Goal: Information Seeking & Learning: Learn about a topic

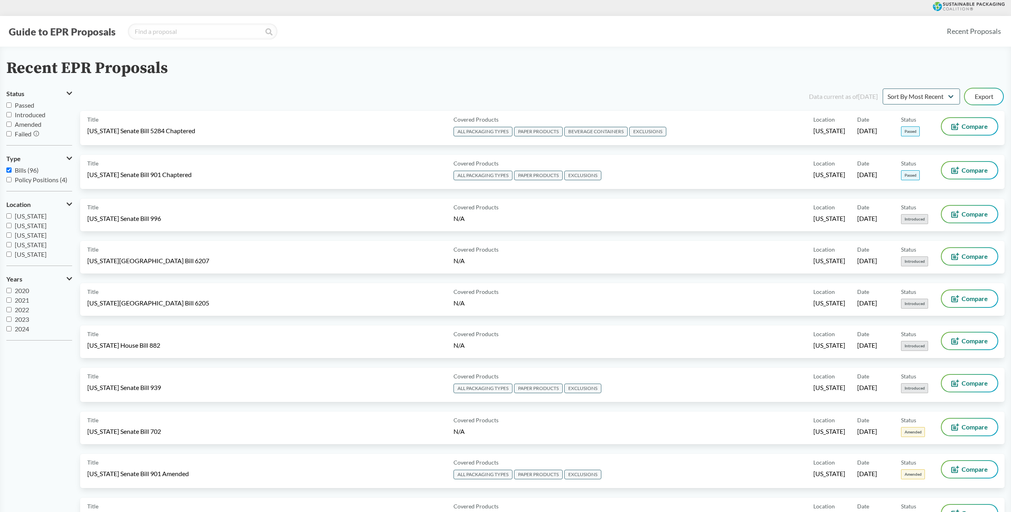
click at [159, 151] on div "Title Washington Senate Bill 5284 Chaptered Covered Products ALL PACKAGING TYPE…" at bounding box center [542, 133] width 925 height 44
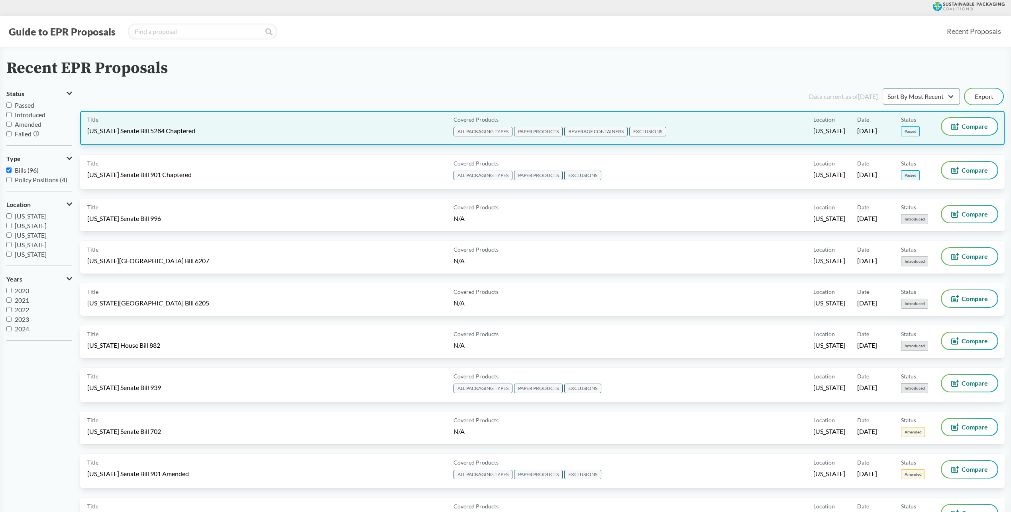
click at [167, 129] on span "[US_STATE] Senate Bill 5284 Chaptered" at bounding box center [141, 130] width 108 height 9
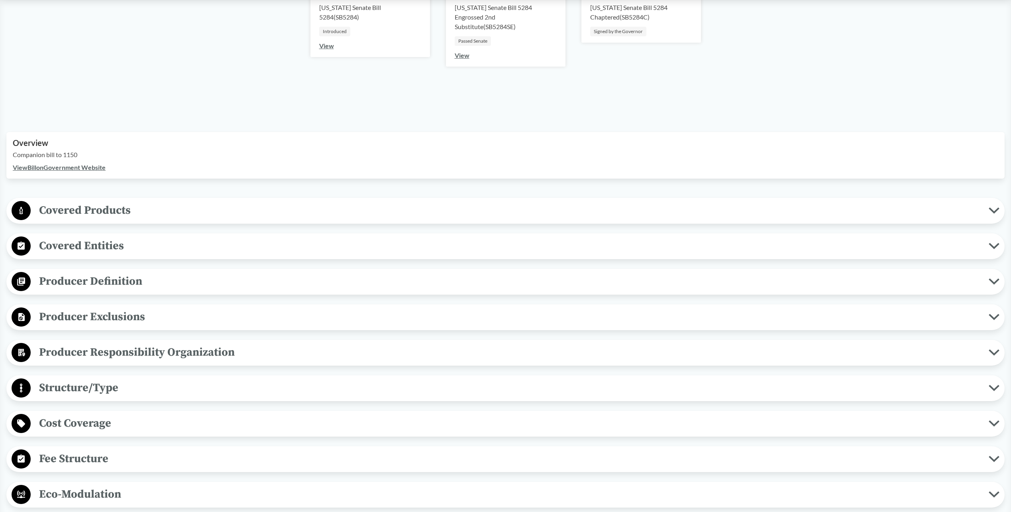
scroll to position [319, 0]
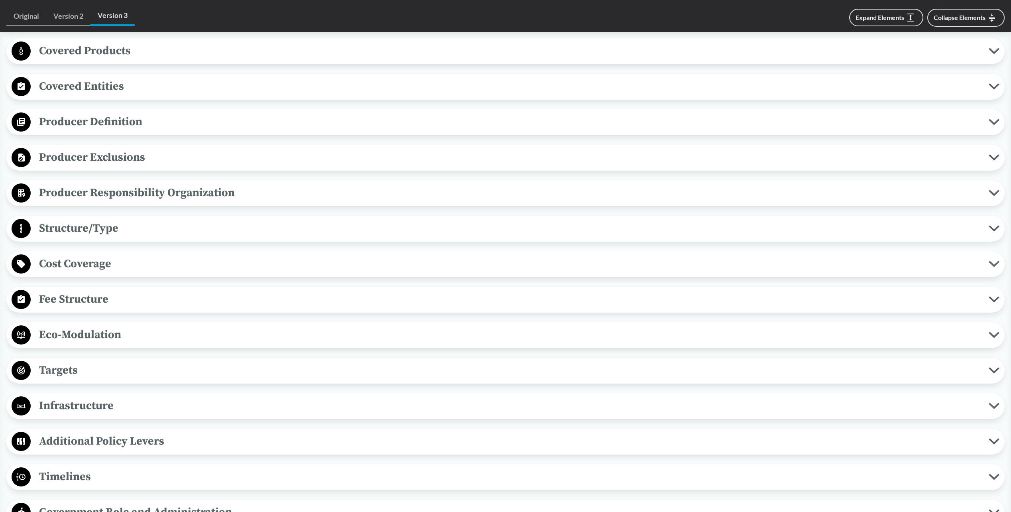
click at [74, 474] on span "Timelines" at bounding box center [510, 476] width 958 height 18
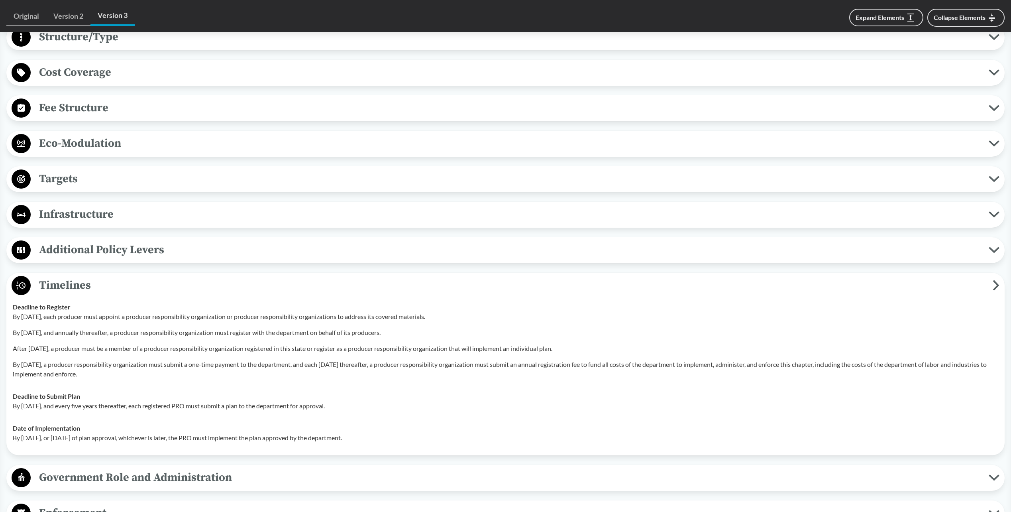
scroll to position [558, 0]
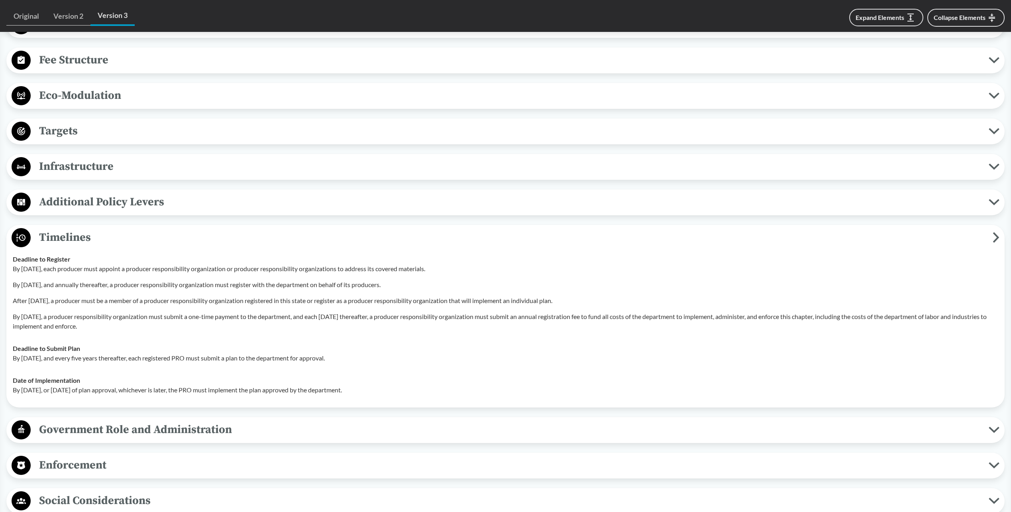
drag, startPoint x: 98, startPoint y: 287, endPoint x: 410, endPoint y: 281, distance: 312.1
click at [410, 281] on p "By March 1, 2026, and annually thereafter, a producer responsibility organizati…" at bounding box center [506, 285] width 986 height 10
click at [172, 305] on div "By January 1, 2026, each producer must appoint a producer responsibility organi…" at bounding box center [506, 297] width 986 height 67
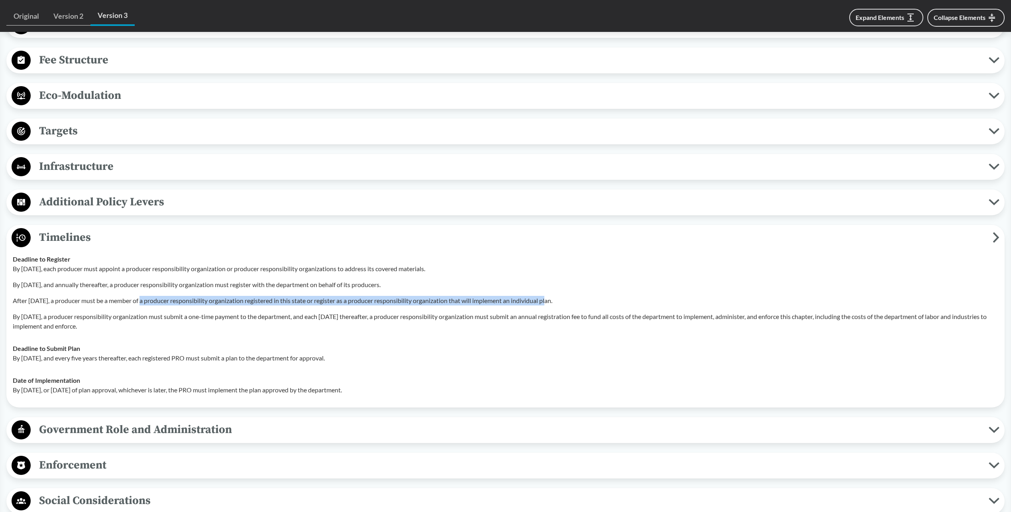
drag, startPoint x: 142, startPoint y: 297, endPoint x: 552, endPoint y: 300, distance: 409.7
click at [552, 300] on p "After July 1, 2026, a producer must be a member of a producer responsibility or…" at bounding box center [506, 301] width 986 height 10
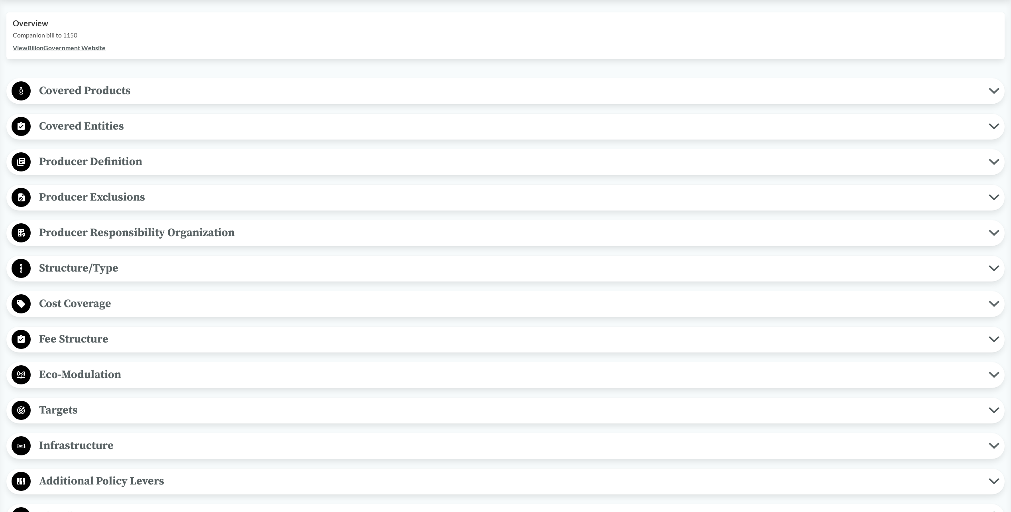
scroll to position [40, 0]
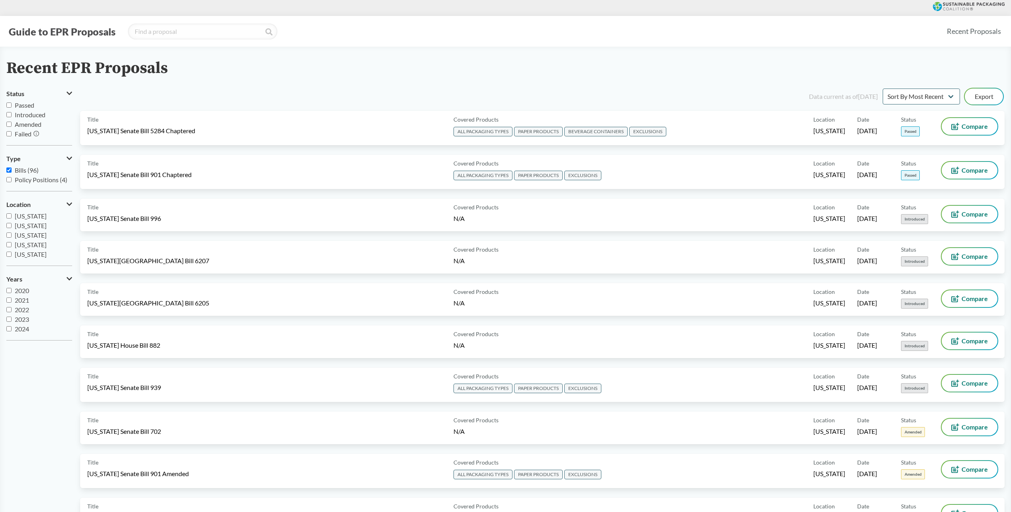
click at [32, 103] on span "Passed" at bounding box center [25, 105] width 20 height 8
click at [12, 103] on input "Passed" at bounding box center [8, 104] width 5 height 5
checkbox input "true"
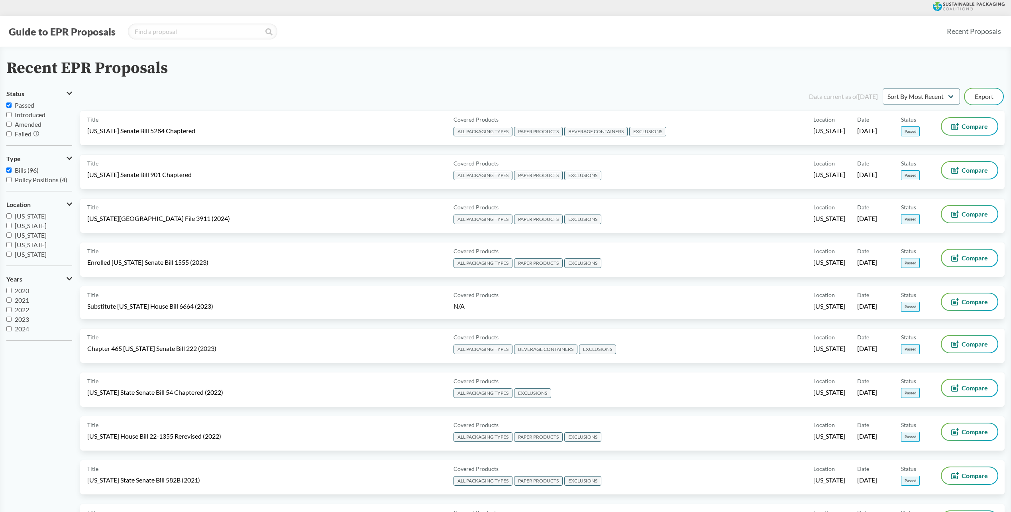
click at [23, 124] on span "Amended" at bounding box center [28, 124] width 27 height 8
click at [12, 124] on input "Amended" at bounding box center [8, 124] width 5 height 5
checkbox input "true"
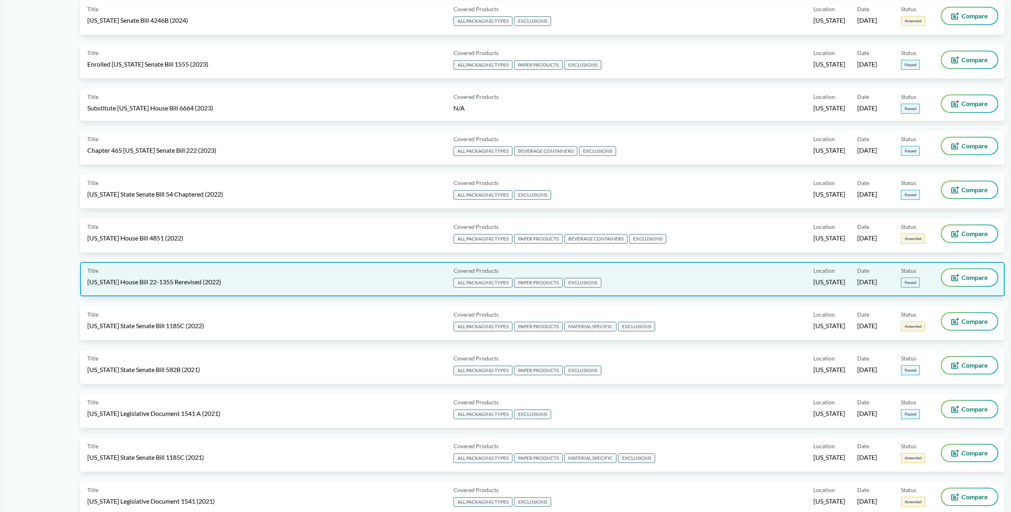
scroll to position [438, 0]
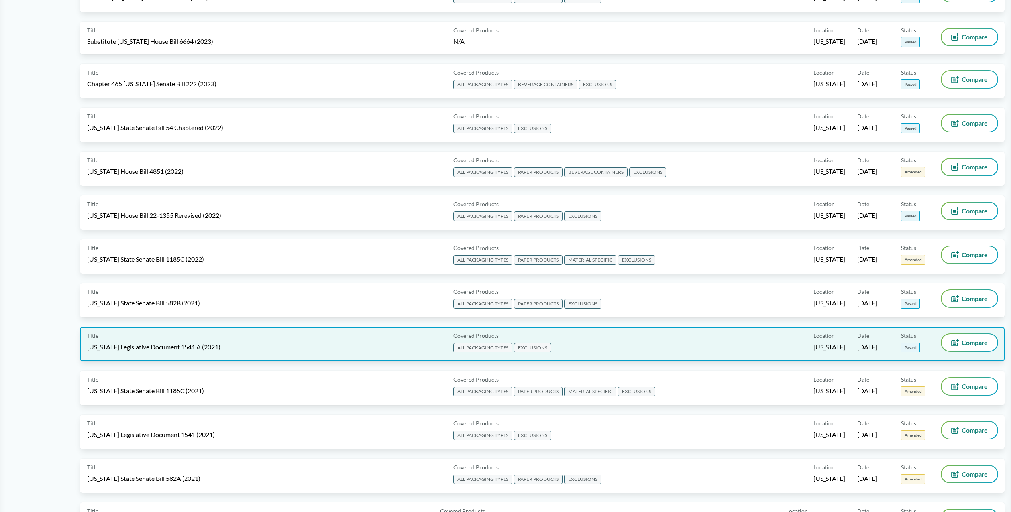
click at [183, 344] on span "[US_STATE] Legislative Document 1541 A (2021)" at bounding box center [153, 346] width 133 height 9
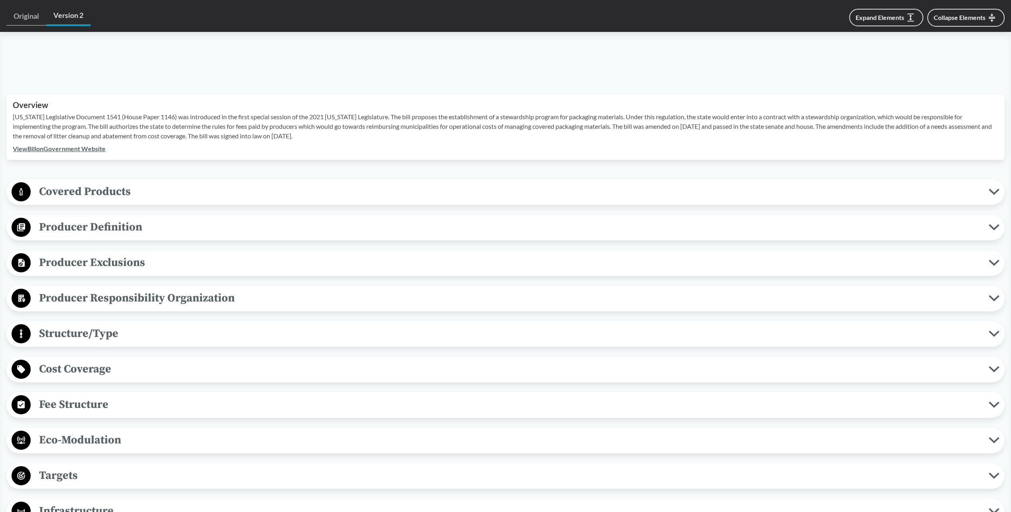
scroll to position [359, 0]
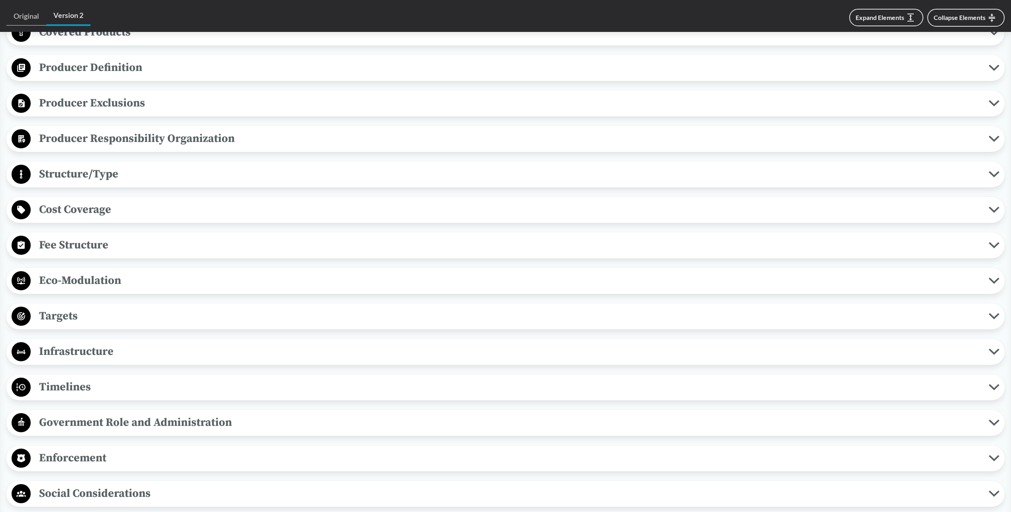
click at [83, 379] on span "Timelines" at bounding box center [510, 387] width 958 height 18
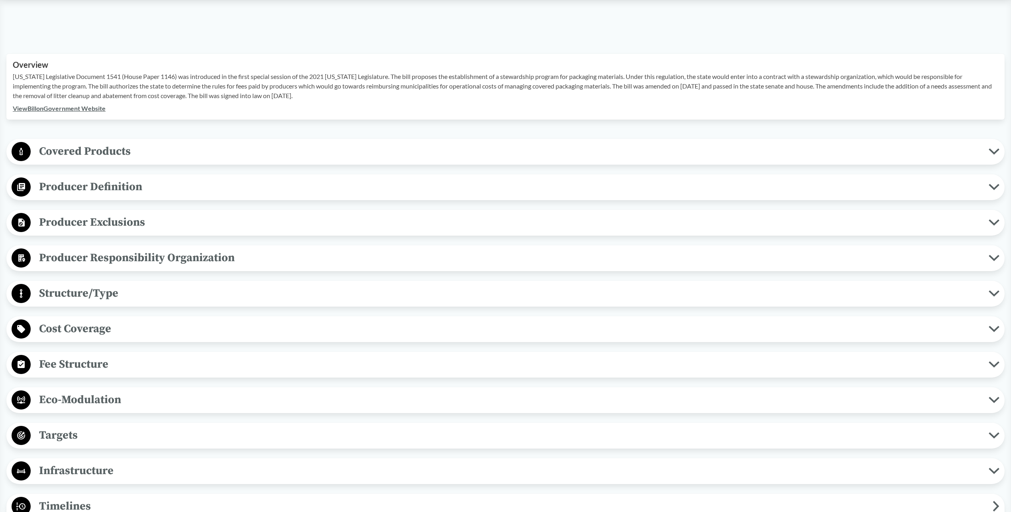
scroll to position [80, 0]
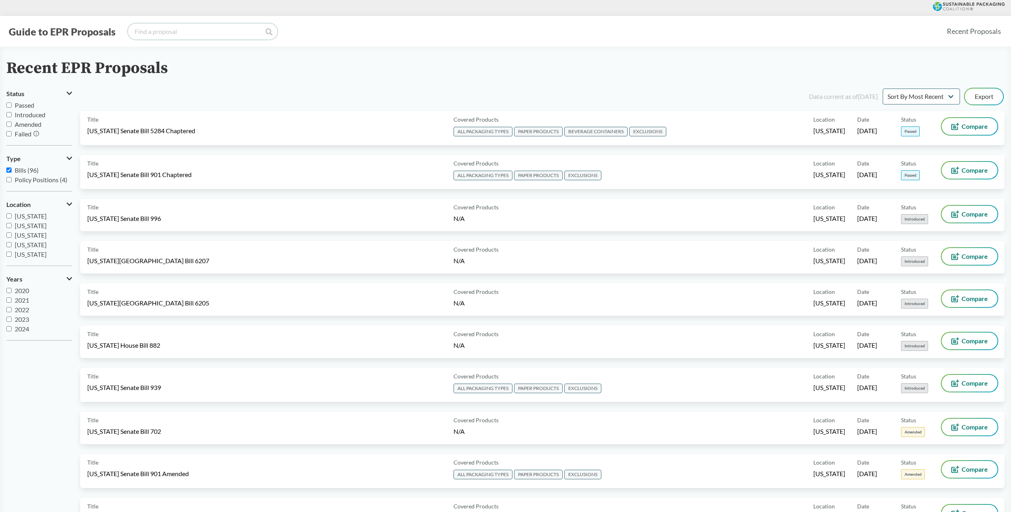
click at [181, 33] on input "search" at bounding box center [202, 32] width 149 height 16
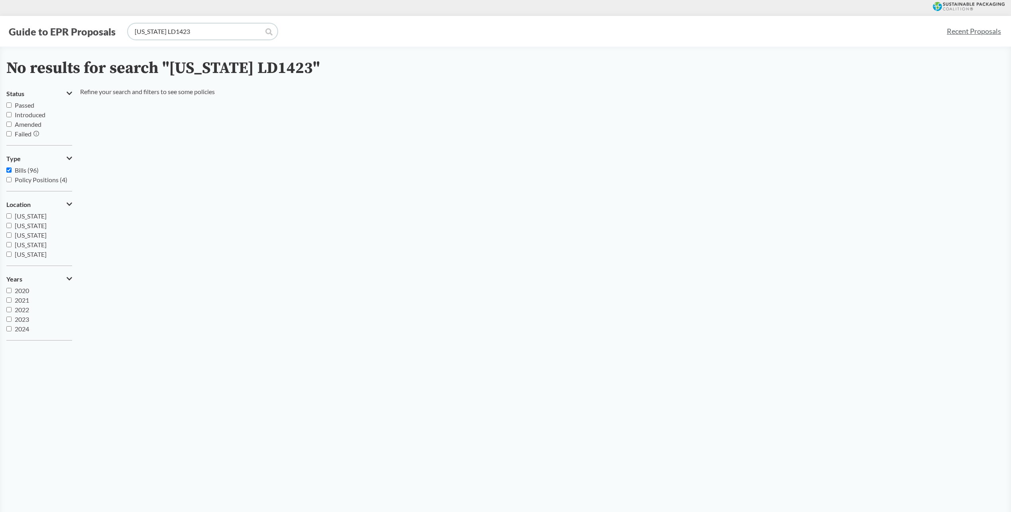
click at [160, 33] on input "[US_STATE] LD1423" at bounding box center [202, 32] width 149 height 16
click at [267, 33] on icon at bounding box center [268, 31] width 7 height 7
drag, startPoint x: 178, startPoint y: 36, endPoint x: 151, endPoint y: 35, distance: 26.3
click at [151, 35] on input "[US_STATE] LD 1423" at bounding box center [202, 32] width 149 height 16
type input "[US_STATE]"
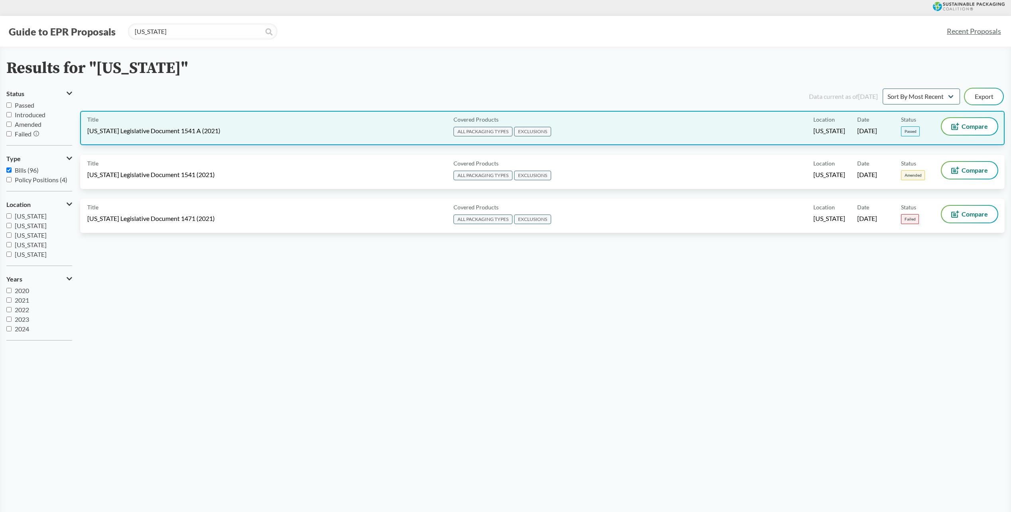
click at [336, 129] on div "Title [US_STATE] Legislative Document 1541 A (2021)" at bounding box center [268, 128] width 363 height 20
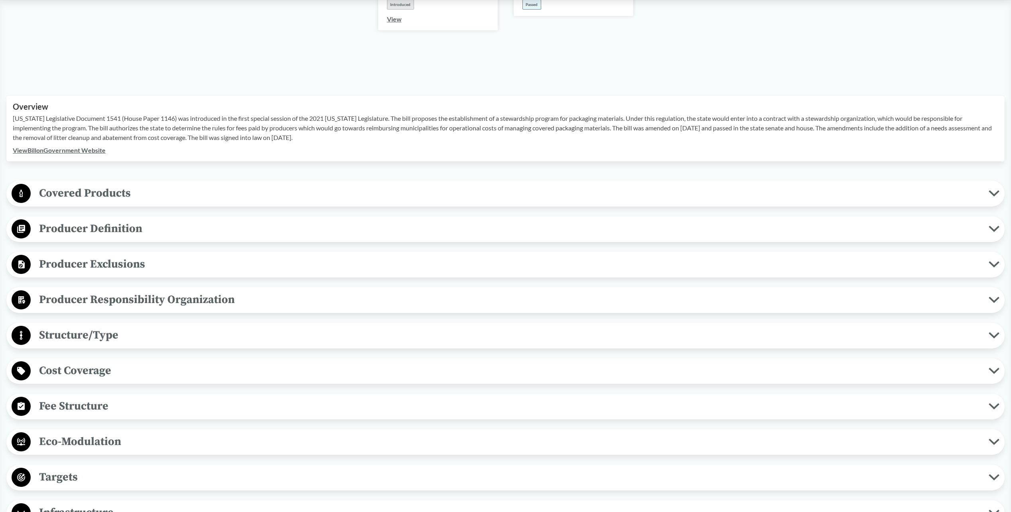
scroll to position [40, 0]
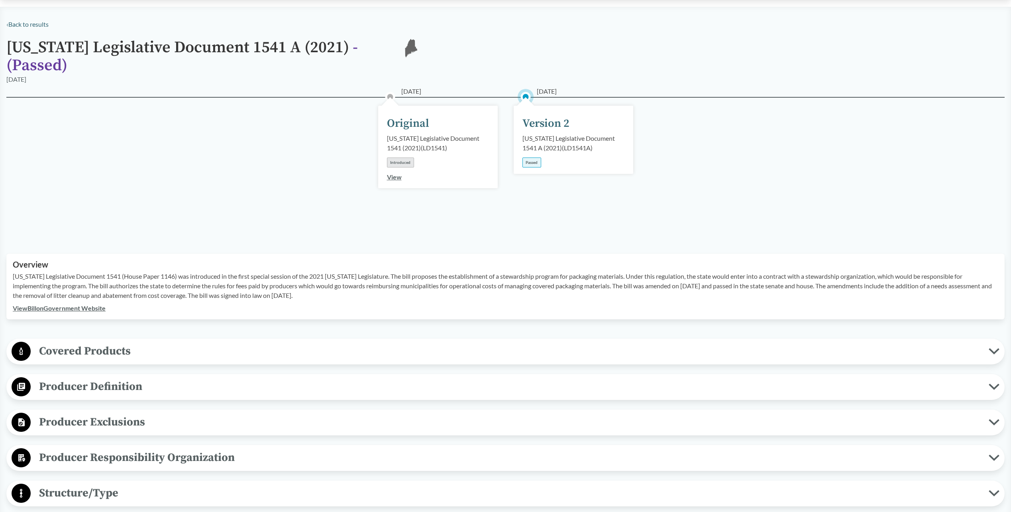
type input "[US_STATE]"
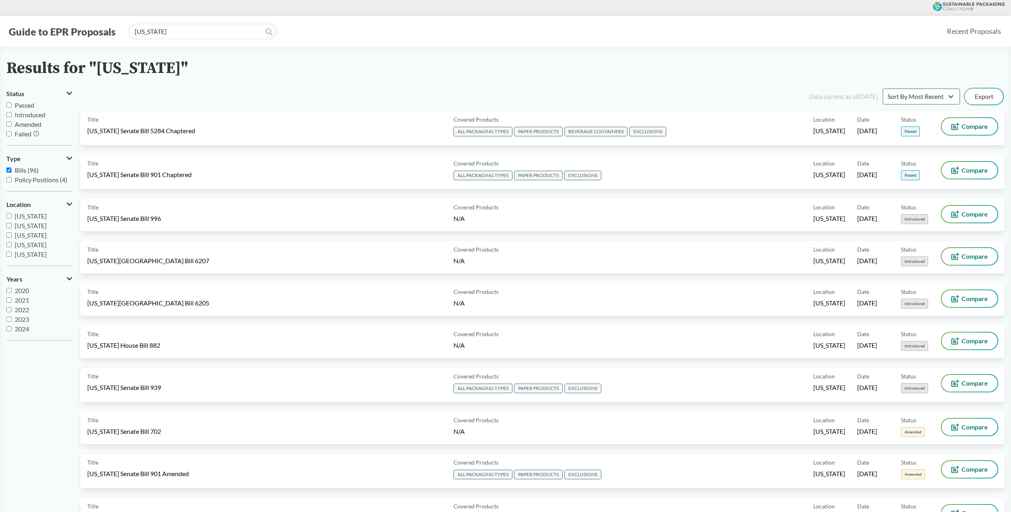
click at [13, 174] on label "Bills (96)" at bounding box center [39, 170] width 66 height 10
click at [12, 173] on input "Bills (96)" at bounding box center [8, 169] width 5 height 5
checkbox input "false"
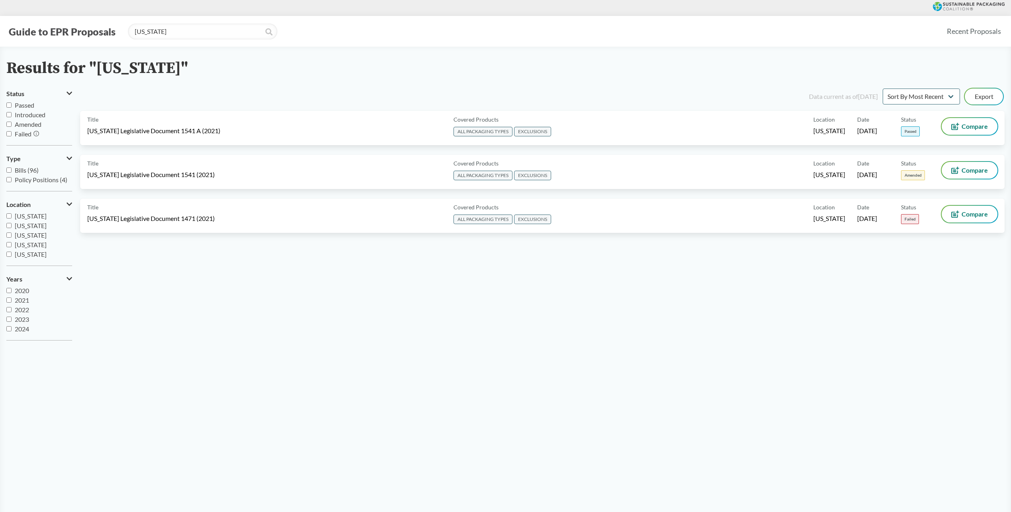
click at [267, 33] on icon at bounding box center [268, 31] width 7 height 7
click at [268, 32] on icon at bounding box center [268, 31] width 7 height 7
click at [241, 28] on input "[US_STATE]" at bounding box center [202, 32] width 149 height 16
click at [267, 31] on icon at bounding box center [268, 31] width 7 height 7
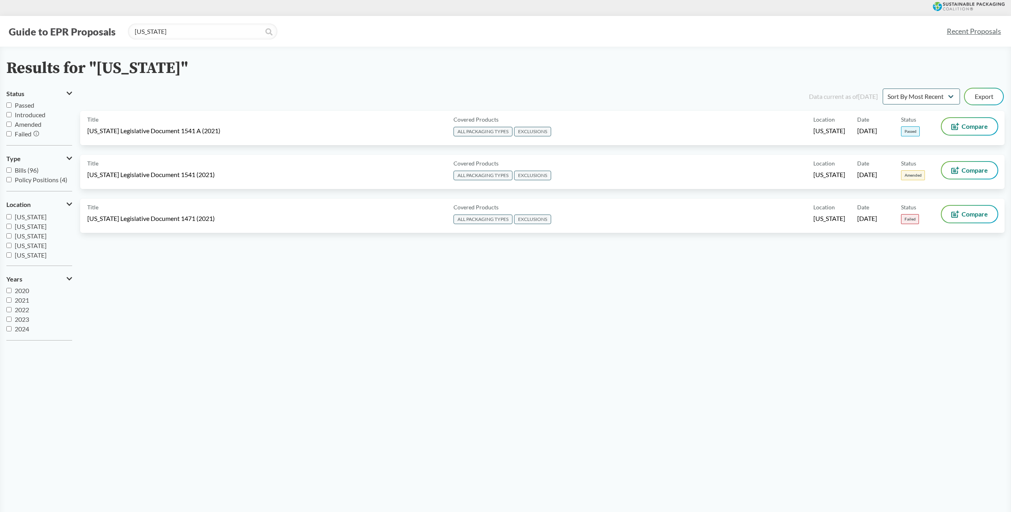
scroll to position [132, 0]
drag, startPoint x: 35, startPoint y: 88, endPoint x: 35, endPoint y: 43, distance: 44.6
click at [35, 87] on button "Status" at bounding box center [39, 94] width 66 height 14
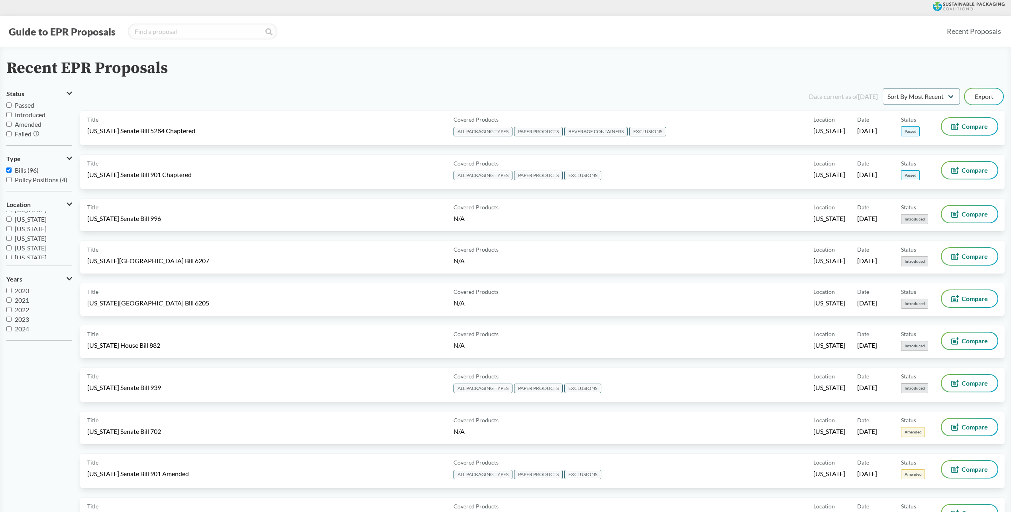
scroll to position [172, 0]
click at [41, 179] on span "Policy Positions (4)" at bounding box center [41, 180] width 53 height 8
click at [12, 179] on input "Policy Positions (4)" at bounding box center [8, 179] width 5 height 5
checkbox input "true"
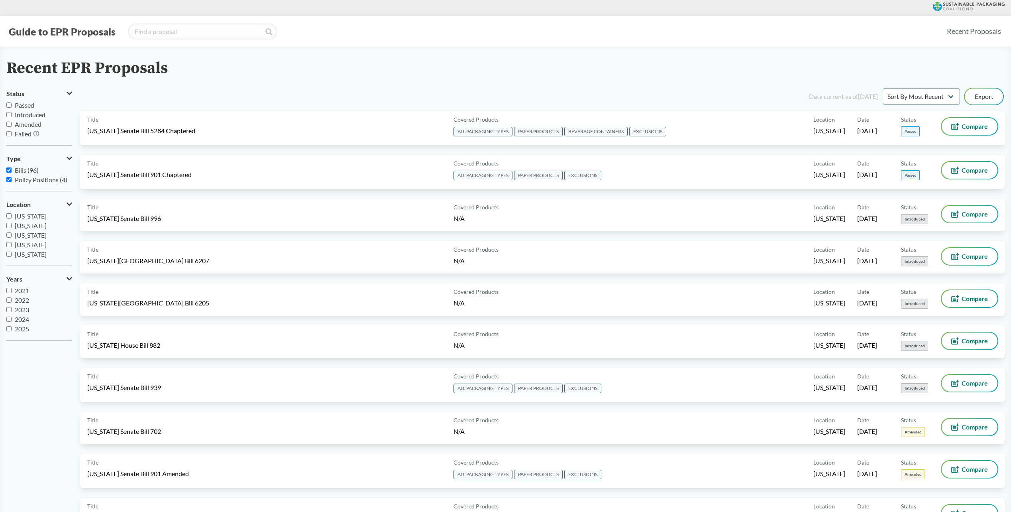
click at [24, 330] on span "2025" at bounding box center [22, 329] width 14 height 8
click at [12, 330] on input "2025" at bounding box center [8, 328] width 5 height 5
checkbox input "true"
click at [27, 103] on span "Passed" at bounding box center [25, 105] width 20 height 8
click at [12, 103] on input "Passed" at bounding box center [8, 104] width 5 height 5
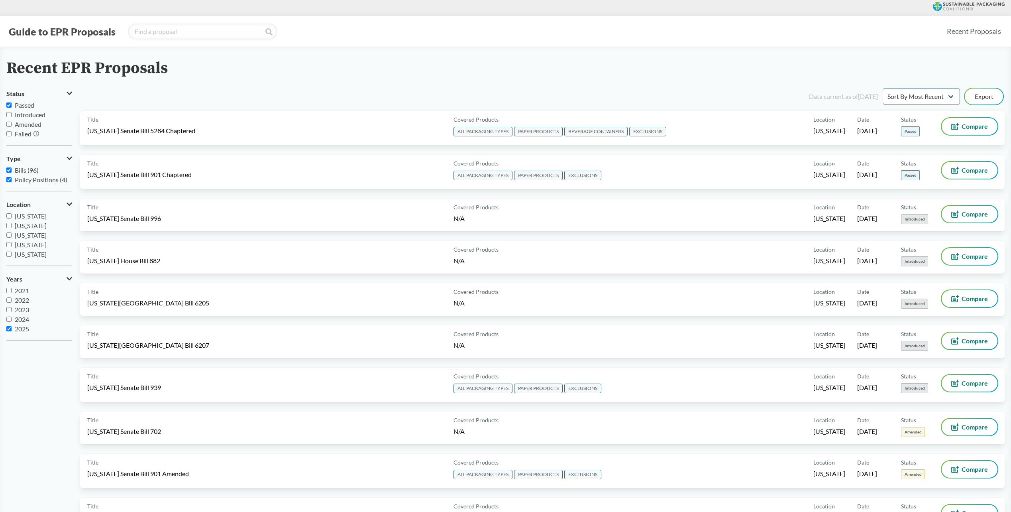
checkbox input "true"
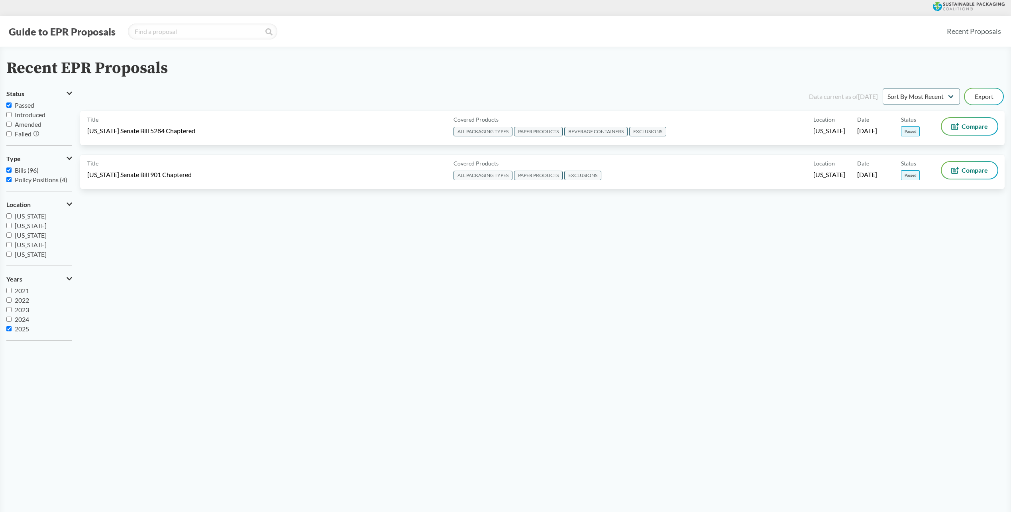
click at [26, 124] on span "Amended" at bounding box center [28, 124] width 27 height 8
click at [12, 124] on input "Amended" at bounding box center [8, 124] width 5 height 5
checkbox input "true"
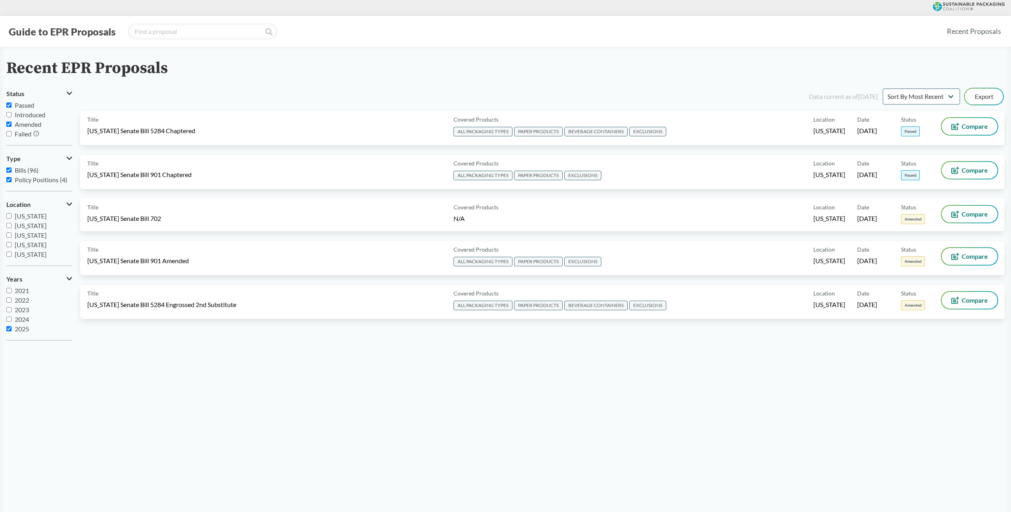
click at [19, 331] on span "2025" at bounding box center [22, 329] width 14 height 8
click at [12, 331] on input "2025" at bounding box center [8, 328] width 5 height 5
checkbox input "false"
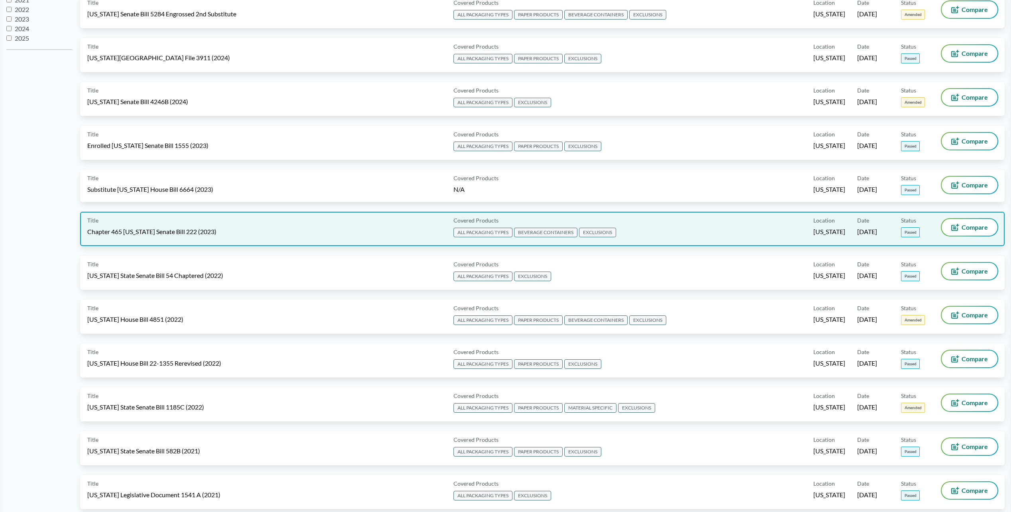
scroll to position [319, 0]
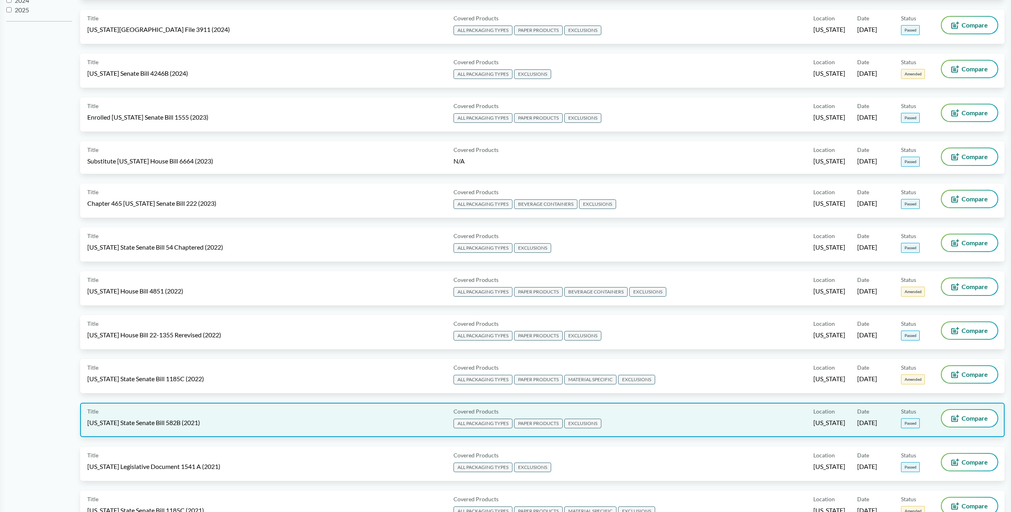
click at [166, 428] on div "Title Oregon State Senate Bill 582B (2021)" at bounding box center [268, 420] width 363 height 20
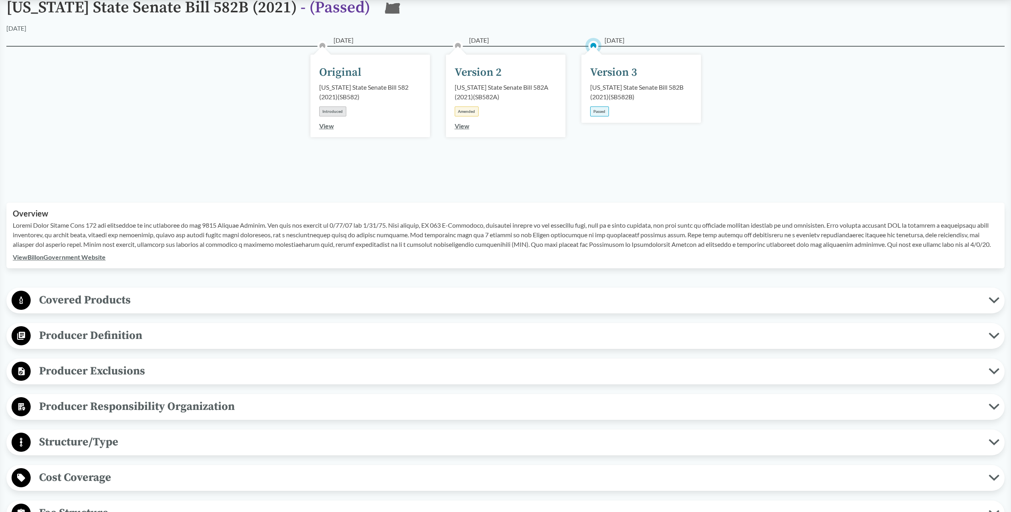
scroll to position [359, 0]
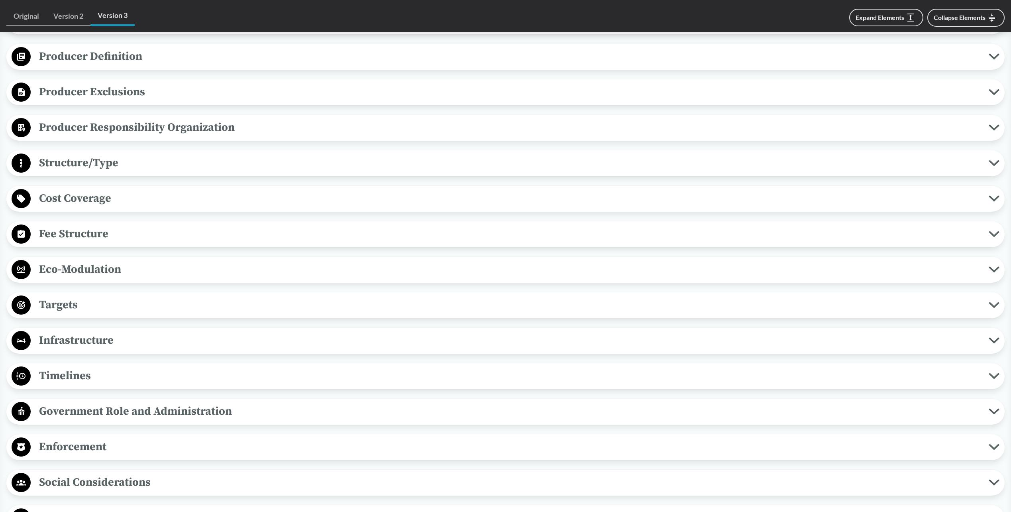
click at [90, 379] on span "Timelines" at bounding box center [510, 376] width 958 height 18
